Goal: Task Accomplishment & Management: Manage account settings

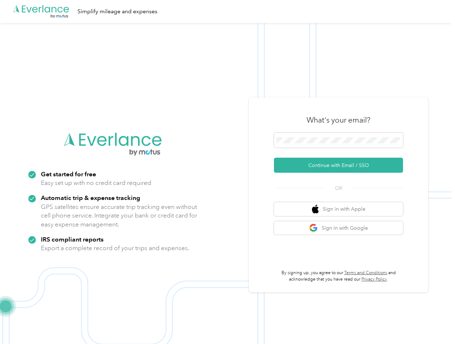
click at [227, 172] on img at bounding box center [226, 195] width 452 height 344
click at [227, 11] on div ".cls-1 { fill: #00adee; } .cls-2 { fill: #fff; } .cls-3 { fill: #707372; } .cls…" at bounding box center [226, 11] width 452 height 23
click at [342, 165] on button "Continue with Email / SSO" at bounding box center [338, 165] width 129 height 15
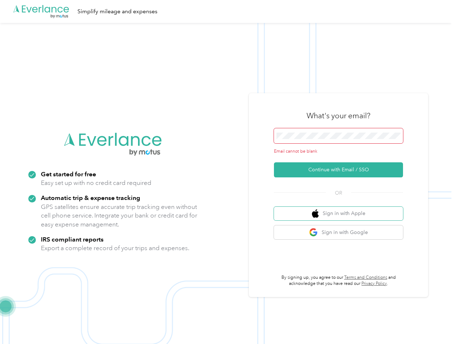
click at [342, 209] on button "Sign in with Apple" at bounding box center [338, 214] width 129 height 14
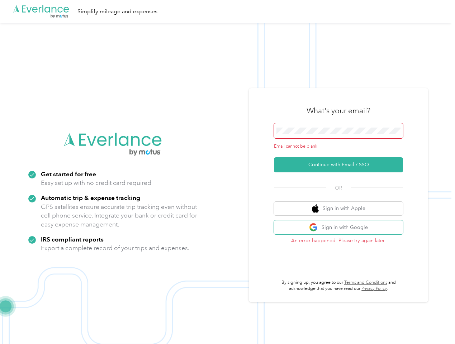
click at [342, 228] on button "Sign in with Google" at bounding box center [338, 228] width 129 height 14
